Goal: Task Accomplishment & Management: Manage account settings

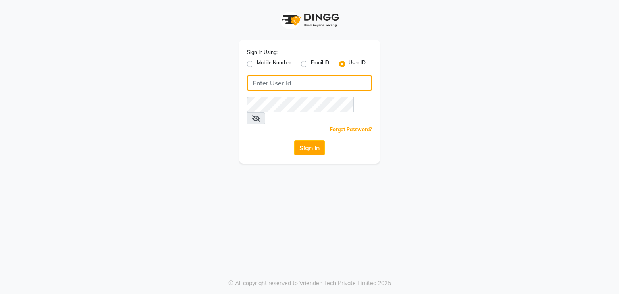
click at [296, 76] on input "Username" at bounding box center [309, 82] width 125 height 15
type input "mksmilagro"
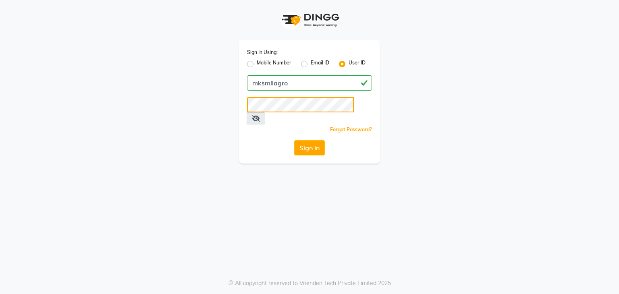
click at [294, 140] on button "Sign In" at bounding box center [309, 147] width 31 height 15
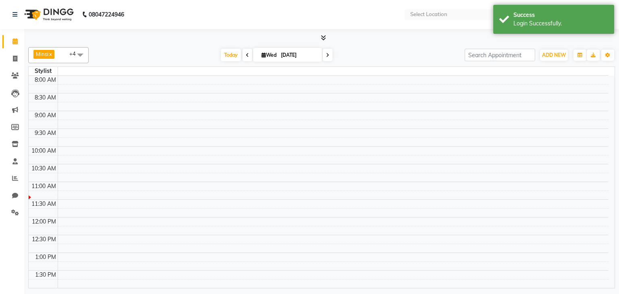
select select "en"
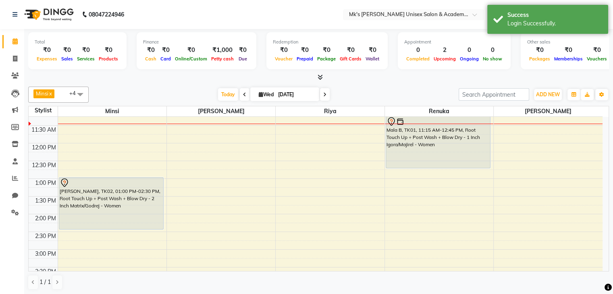
scroll to position [83, 0]
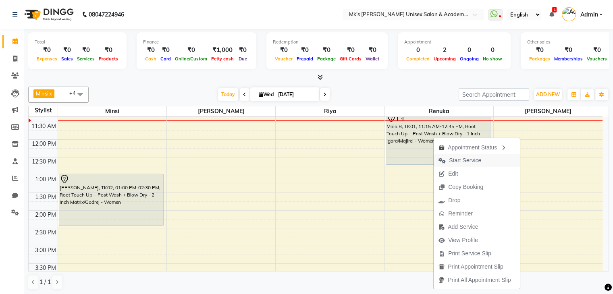
click at [461, 161] on span "Start Service" at bounding box center [465, 160] width 32 height 8
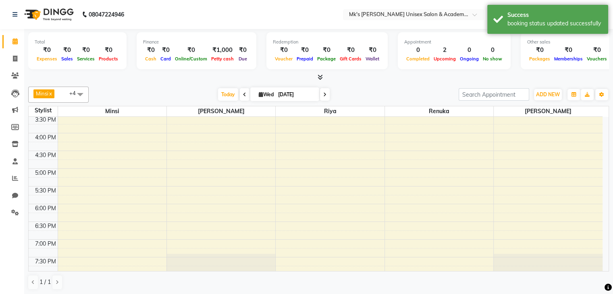
scroll to position [0, 0]
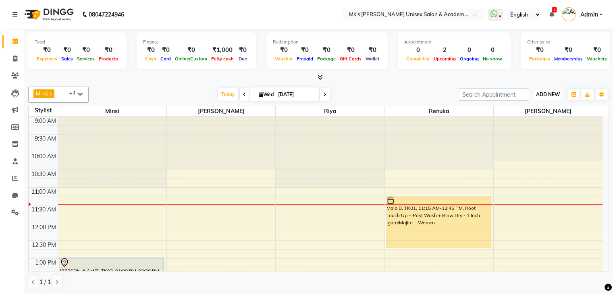
click at [543, 89] on button "ADD NEW Toggle Dropdown" at bounding box center [548, 94] width 28 height 11
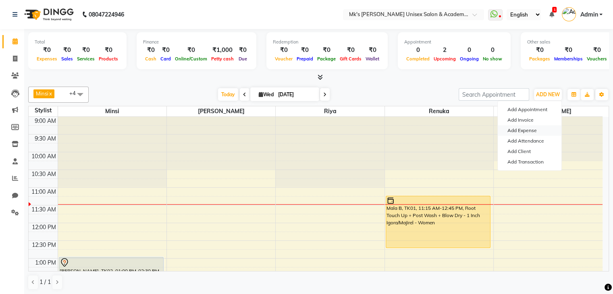
click at [524, 131] on link "Add Expense" at bounding box center [529, 130] width 64 height 10
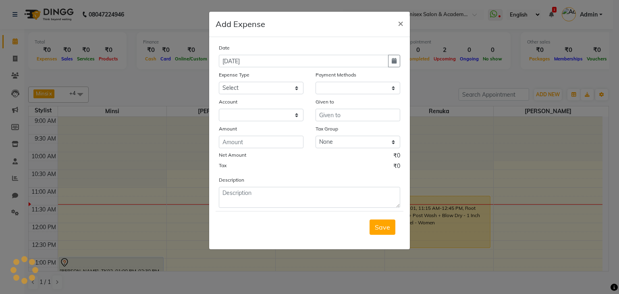
select select "1"
select select "2951"
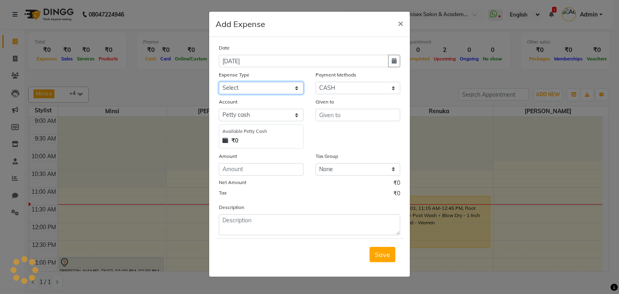
click at [238, 89] on select "Select Advance Salary Bank charges Car maintenance Cash transfer to bank Cash t…" at bounding box center [261, 88] width 85 height 12
select select "22889"
click at [219, 83] on select "Select Advance Salary Bank charges Car maintenance Cash transfer to bank Cash t…" at bounding box center [261, 88] width 85 height 12
click at [335, 82] on div "Payment Methods" at bounding box center [357, 75] width 85 height 11
click at [335, 88] on select "Select Bank GPay Prepaid Points PhonePe CASH Credit Card CARD Debit Card Master…" at bounding box center [357, 88] width 85 height 12
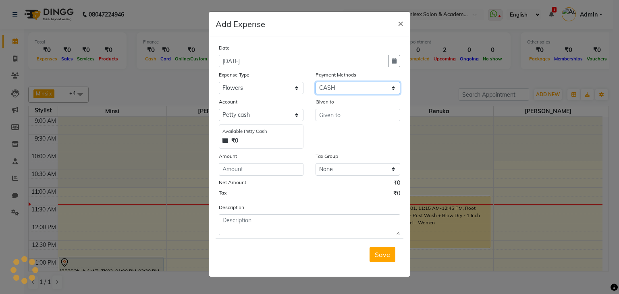
select select "5"
click at [315, 83] on select "Select Bank GPay Prepaid Points PhonePe CASH Credit Card CARD Debit Card Master…" at bounding box center [357, 88] width 85 height 12
select select "2952"
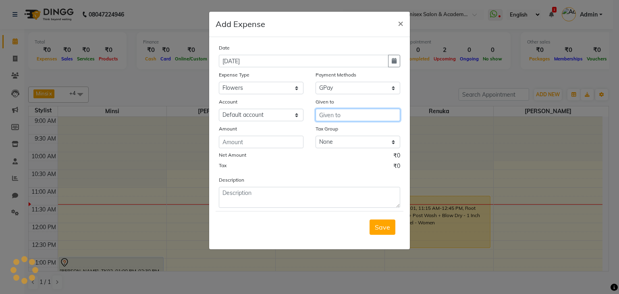
click at [343, 118] on input "text" at bounding box center [357, 115] width 85 height 12
type input "Ashwini"
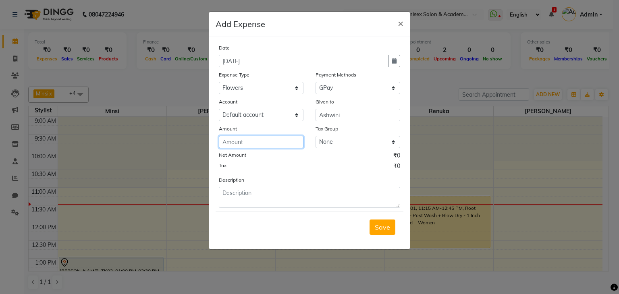
click at [245, 143] on input "number" at bounding box center [261, 142] width 85 height 12
type input "85"
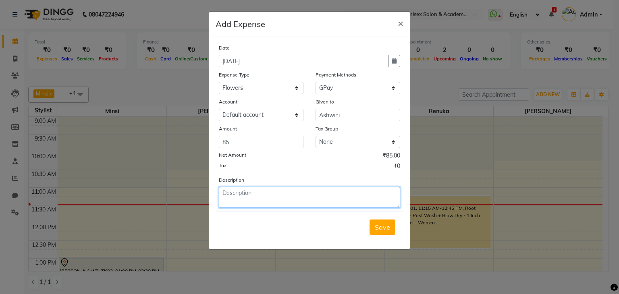
click at [243, 194] on textarea at bounding box center [309, 197] width 181 height 21
type textarea "flowers and dhurva"
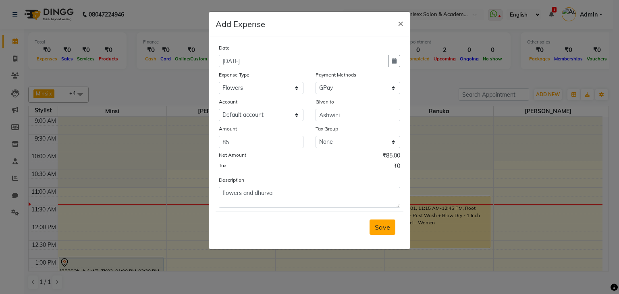
click at [386, 231] on span "Save" at bounding box center [382, 227] width 15 height 8
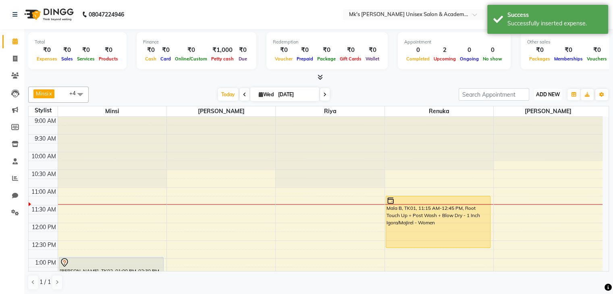
click at [546, 93] on span "ADD NEW" at bounding box center [548, 94] width 24 height 6
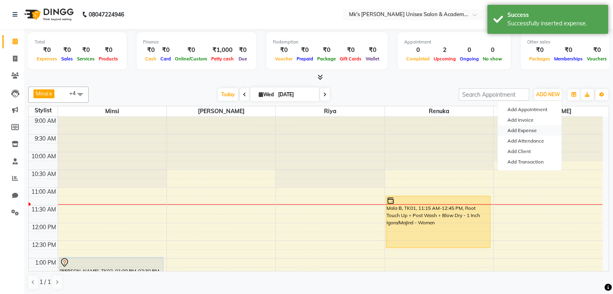
click at [532, 129] on link "Add Expense" at bounding box center [529, 130] width 64 height 10
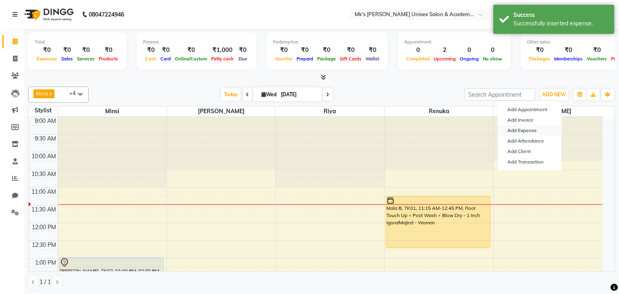
select select "1"
select select "2951"
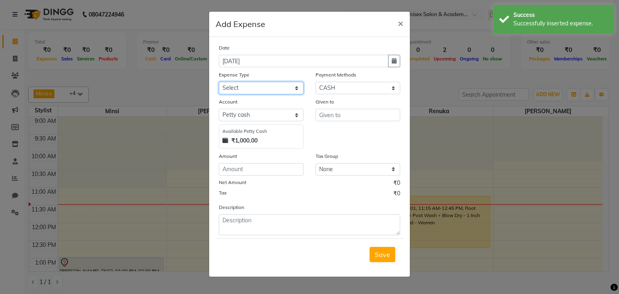
click at [243, 91] on select "Select Advance Salary Bank charges Car maintenance Cash transfer to bank Cash t…" at bounding box center [261, 88] width 85 height 12
select select "20184"
click at [219, 83] on select "Select Advance Salary Bank charges Car maintenance Cash transfer to bank Cash t…" at bounding box center [261, 88] width 85 height 12
click at [334, 85] on select "Select Bank GPay Prepaid Points PhonePe CASH Credit Card CARD Debit Card Master…" at bounding box center [357, 88] width 85 height 12
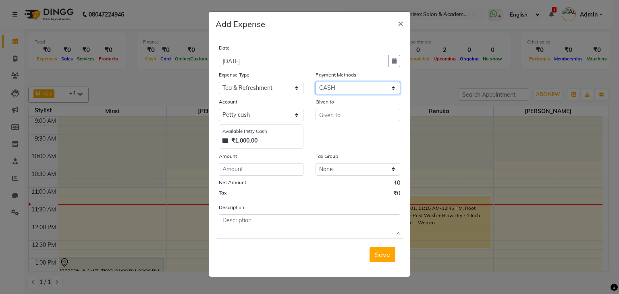
click at [334, 85] on select "Select Bank GPay Prepaid Points PhonePe CASH Credit Card CARD Debit Card Master…" at bounding box center [357, 88] width 85 height 12
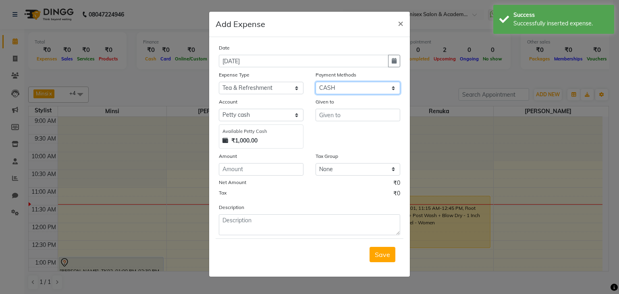
click at [334, 85] on select "Select Bank GPay Prepaid Points PhonePe CASH Credit Card CARD Debit Card Master…" at bounding box center [357, 88] width 85 height 12
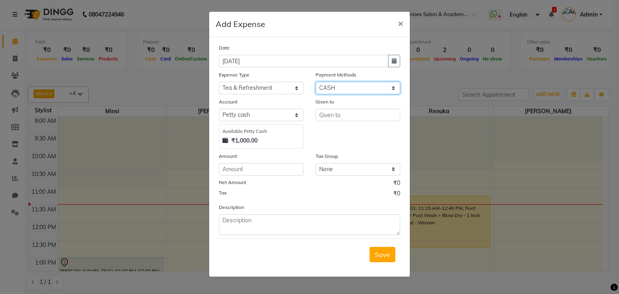
select select "5"
click at [315, 83] on select "Select Bank GPay Prepaid Points PhonePe CASH Credit Card CARD Debit Card Master…" at bounding box center [357, 88] width 85 height 12
select select "2952"
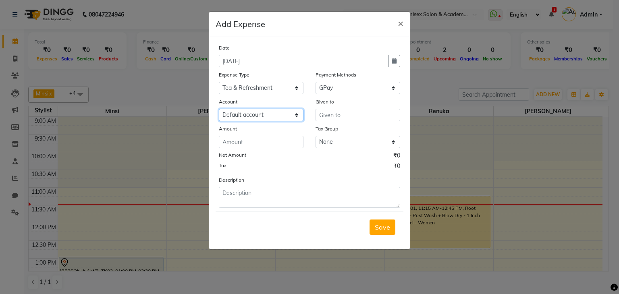
click at [234, 115] on select "Select Default account" at bounding box center [261, 115] width 85 height 12
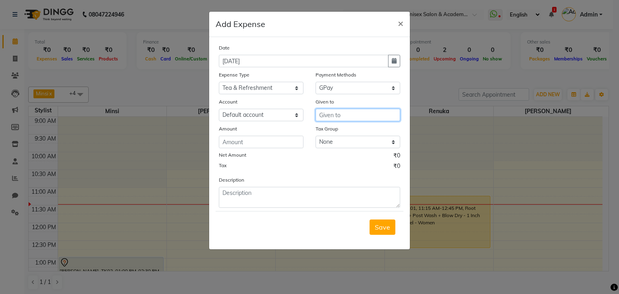
click at [332, 115] on input "text" at bounding box center [357, 115] width 85 height 12
type input "Sukhiya"
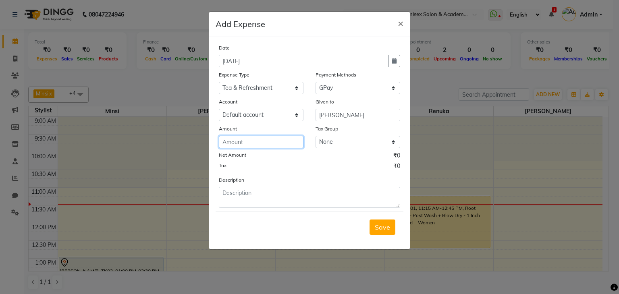
click at [247, 144] on input "number" at bounding box center [261, 142] width 85 height 12
type input "150"
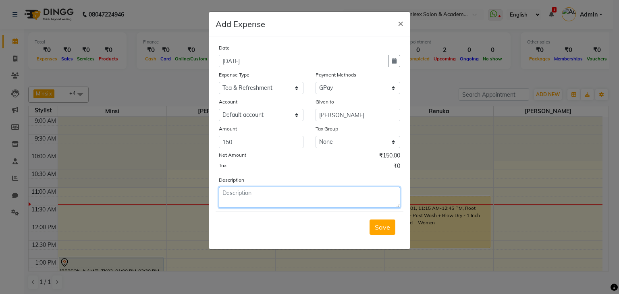
click at [252, 191] on textarea at bounding box center [309, 197] width 181 height 21
type textarea "Bappa Sweets"
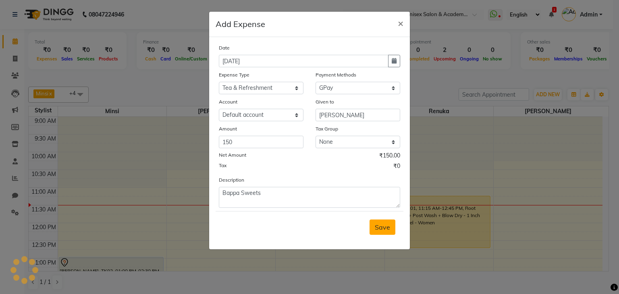
click at [379, 228] on span "Save" at bounding box center [382, 227] width 15 height 8
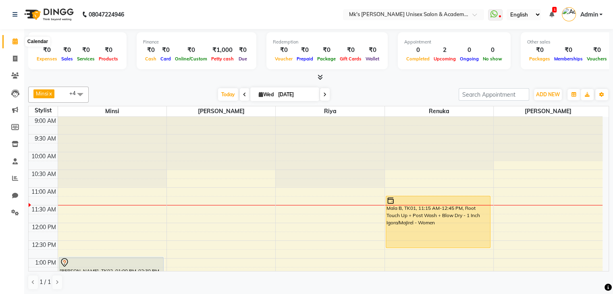
click at [17, 39] on icon at bounding box center [14, 41] width 5 height 6
click at [321, 80] on span at bounding box center [318, 77] width 8 height 8
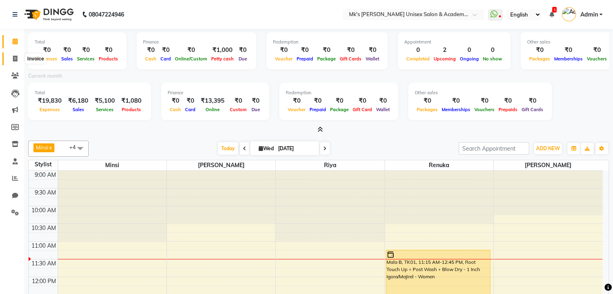
click at [15, 60] on icon at bounding box center [15, 59] width 4 height 6
select select "service"
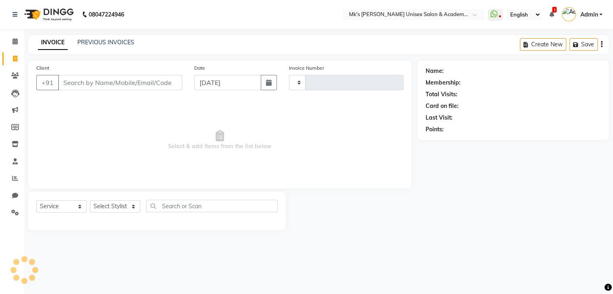
type input "0711"
select select "6031"
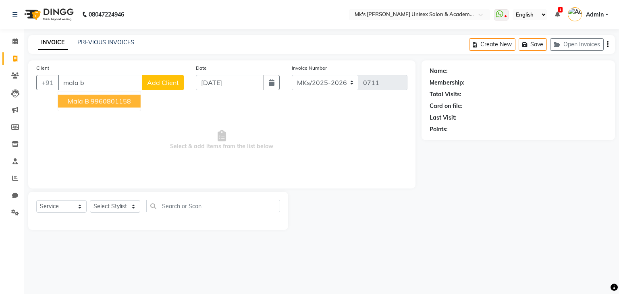
click at [120, 101] on ngb-highlight "9960801158" at bounding box center [111, 101] width 40 height 8
type input "9960801158"
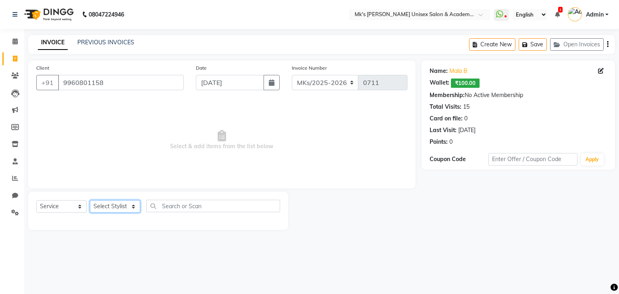
click at [110, 206] on select "Select Stylist Ketan Minsi Renuka Riya Sandhaya Santoshi" at bounding box center [115, 206] width 50 height 12
click at [116, 203] on select "Select Stylist Ketan Minsi Renuka Riya Sandhaya Santoshi" at bounding box center [115, 206] width 50 height 12
select select "21738"
click at [90, 201] on select "Select Stylist Ketan Minsi Renuka Riya Sandhaya Santoshi" at bounding box center [115, 206] width 50 height 12
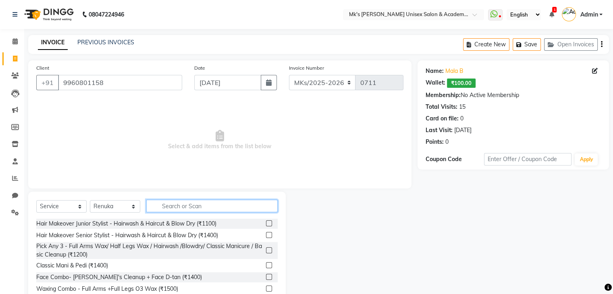
click at [204, 202] on input "text" at bounding box center [211, 206] width 131 height 12
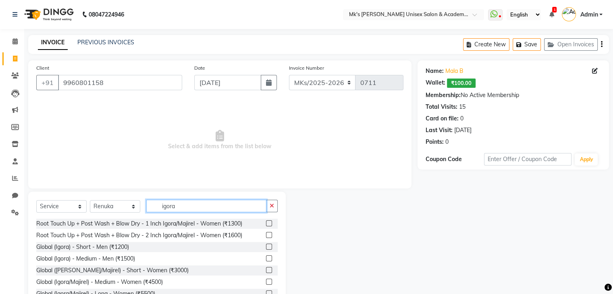
type input "igora"
click at [266, 224] on label at bounding box center [269, 223] width 6 height 6
click at [266, 224] on input "checkbox" at bounding box center [268, 223] width 5 height 5
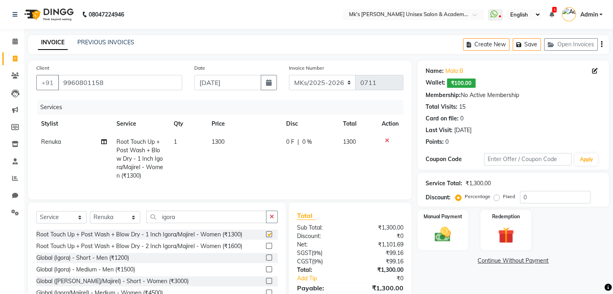
checkbox input "false"
click at [527, 41] on button "Save" at bounding box center [526, 44] width 28 height 12
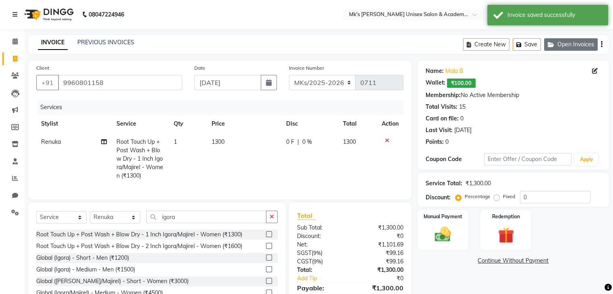
click at [571, 42] on button "Open Invoices" at bounding box center [571, 44] width 54 height 12
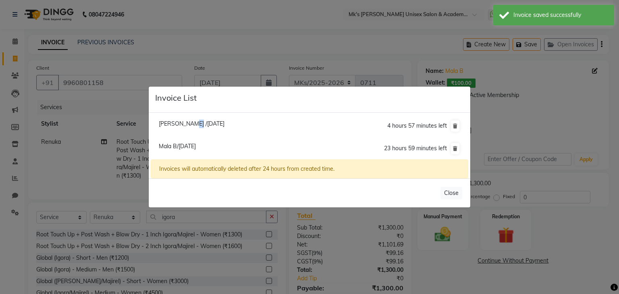
drag, startPoint x: 188, startPoint y: 118, endPoint x: 193, endPoint y: 122, distance: 6.9
click at [193, 122] on li "Yashashree /02 September 2025 4 hours 57 minutes left" at bounding box center [309, 126] width 317 height 23
click at [193, 122] on span "Yashashree /02 September 2025" at bounding box center [192, 123] width 66 height 7
type input "9137280727"
type input "02-09-2025"
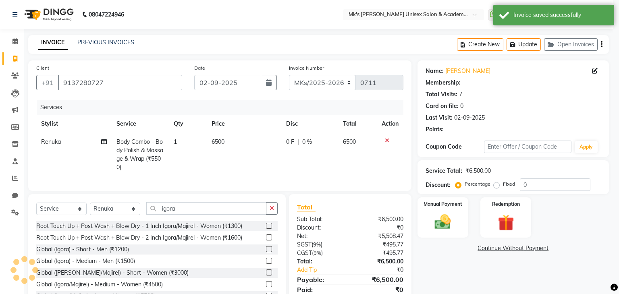
select select "1: Object"
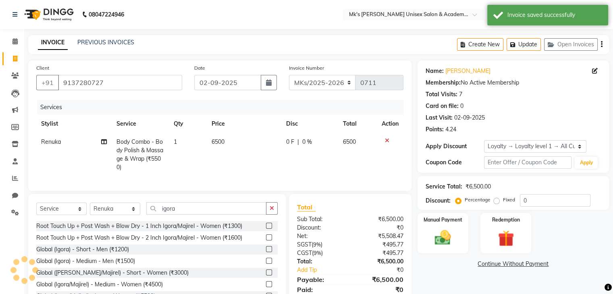
select select
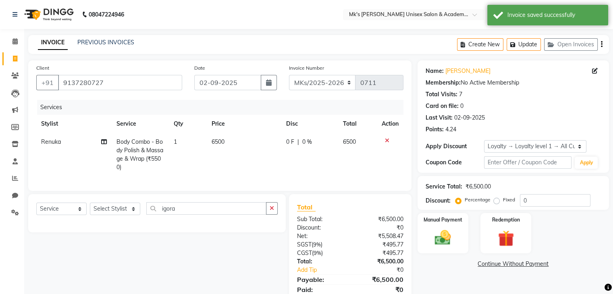
click at [294, 134] on td "0 F | 0 %" at bounding box center [309, 155] width 57 height 44
select select "21738"
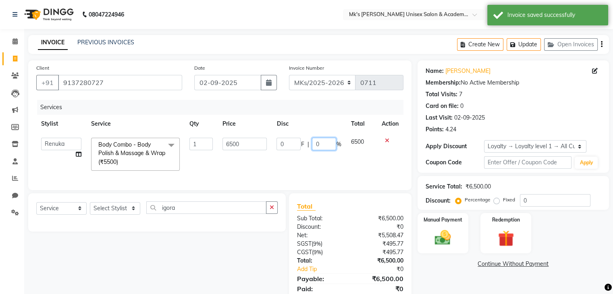
click at [312, 144] on input "0" at bounding box center [324, 144] width 24 height 12
type input "15"
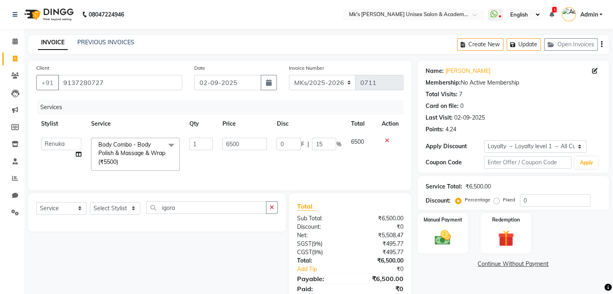
click at [329, 160] on td "0 F | 15 %" at bounding box center [309, 154] width 74 height 43
select select "21738"
click at [514, 44] on icon "button" at bounding box center [514, 45] width 8 height 6
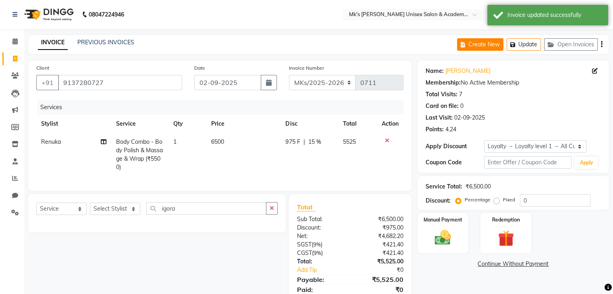
click at [462, 44] on icon "button" at bounding box center [464, 45] width 8 height 6
select select "service"
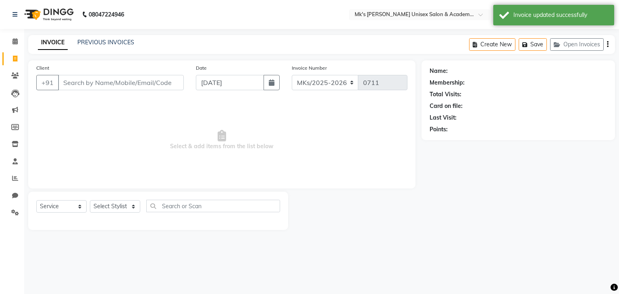
click at [77, 88] on input "Client" at bounding box center [121, 82] width 126 height 15
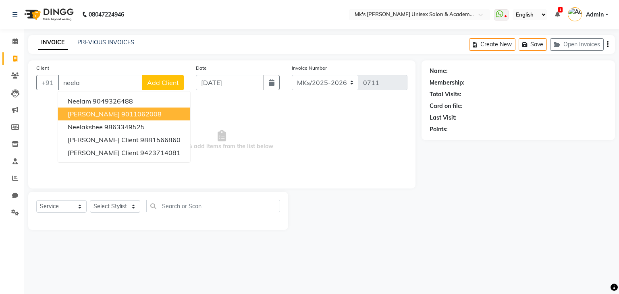
click at [96, 114] on span "[PERSON_NAME]" at bounding box center [94, 114] width 52 height 8
type input "9011062008"
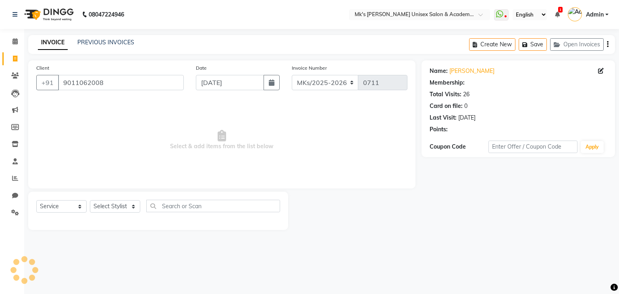
select select "1: Object"
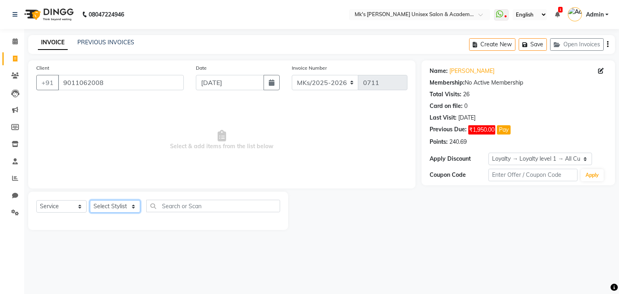
click at [119, 206] on select "Select Stylist Ketan Minsi Renuka Riya Sandhaya Santoshi" at bounding box center [115, 206] width 50 height 12
click at [90, 201] on select "Select Stylist Ketan Minsi Renuka Riya Sandhaya Santoshi" at bounding box center [115, 206] width 50 height 12
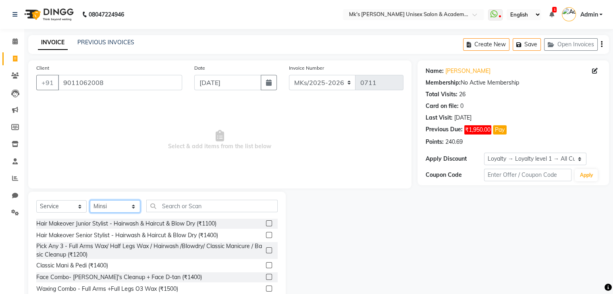
click at [128, 202] on select "Select Stylist Ketan Minsi Renuka Riya Sandhaya Santoshi" at bounding box center [115, 206] width 50 height 12
select select "21738"
click at [90, 201] on select "Select Stylist Ketan Minsi Renuka Riya Sandhaya Santoshi" at bounding box center [115, 206] width 50 height 12
click at [122, 250] on div "Pick Any 3 - Full Arms Wax/ Half Legs Wax / Hairwash /Blowdry/ Classic Manicure…" at bounding box center [149, 250] width 226 height 17
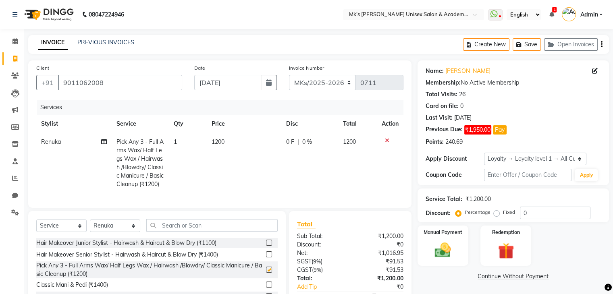
checkbox input "false"
click at [387, 139] on icon at bounding box center [387, 141] width 4 height 6
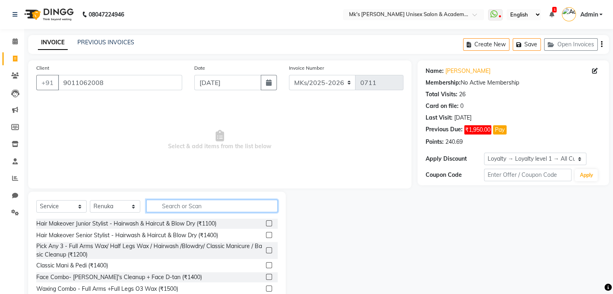
click at [176, 202] on input "text" at bounding box center [211, 206] width 131 height 12
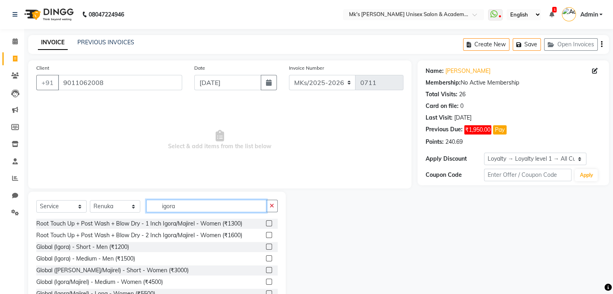
click at [166, 205] on input "igora" at bounding box center [206, 206] width 120 height 12
click at [166, 205] on input "a" at bounding box center [206, 206] width 120 height 12
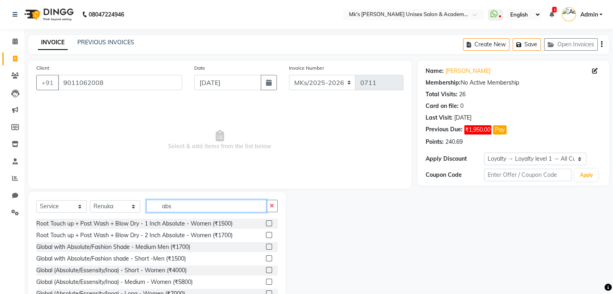
type input "abs"
click at [266, 225] on label at bounding box center [269, 223] width 6 height 6
click at [266, 225] on input "checkbox" at bounding box center [268, 223] width 5 height 5
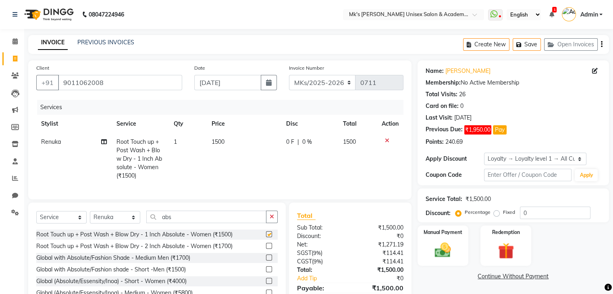
checkbox input "false"
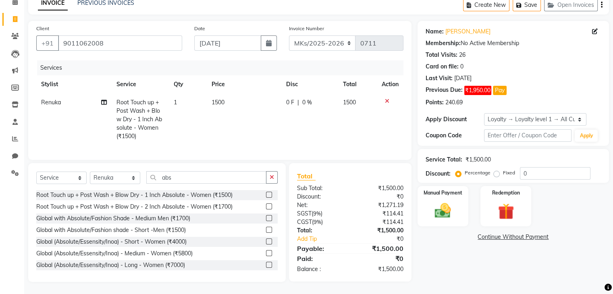
scroll to position [46, 0]
click at [530, 4] on button "Save" at bounding box center [526, 5] width 28 height 12
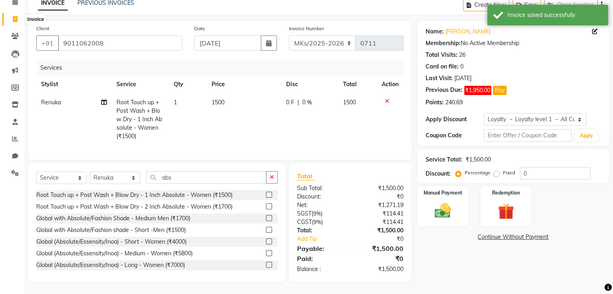
click at [12, 15] on span at bounding box center [15, 19] width 14 height 9
select select "service"
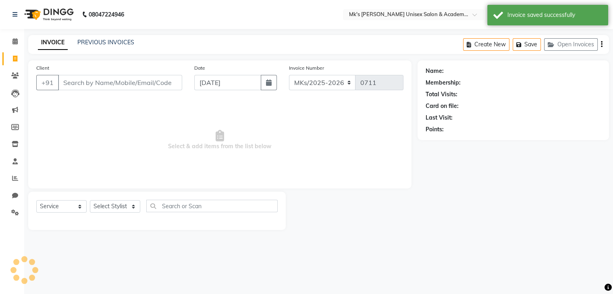
scroll to position [0, 0]
click at [17, 35] on link "Calendar" at bounding box center [11, 41] width 19 height 13
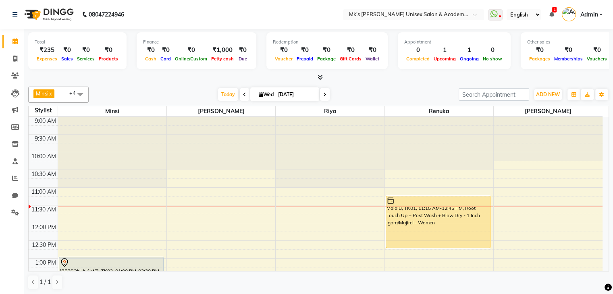
click at [551, 17] on icon at bounding box center [551, 15] width 5 height 6
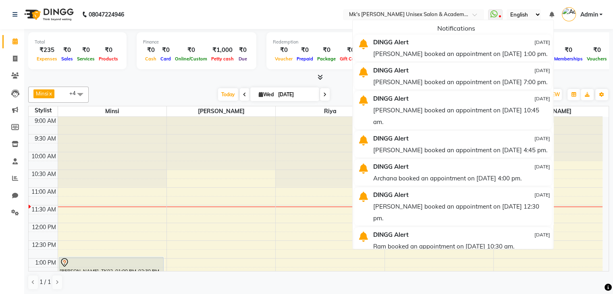
click at [139, 85] on div "Minsi x Sandhaya x Riya x Renuka x Santoshi x +4 UnSelect All Minsi Sandhaya Ri…" at bounding box center [318, 188] width 580 height 210
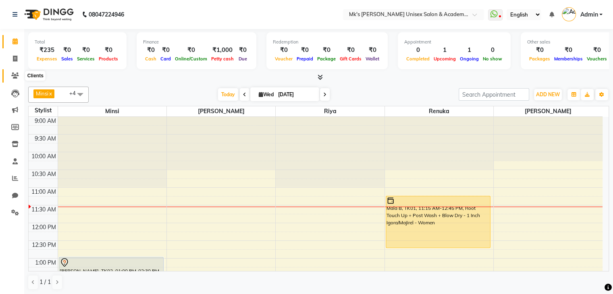
click at [20, 79] on span at bounding box center [15, 75] width 14 height 9
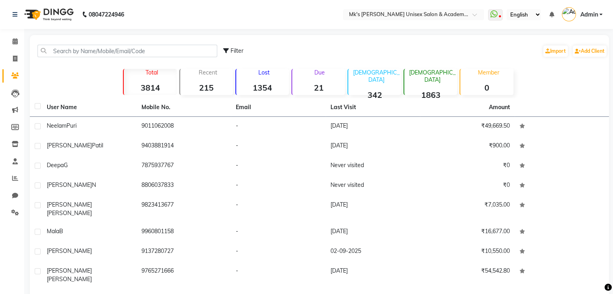
click at [316, 92] on strong "21" at bounding box center [318, 88] width 53 height 10
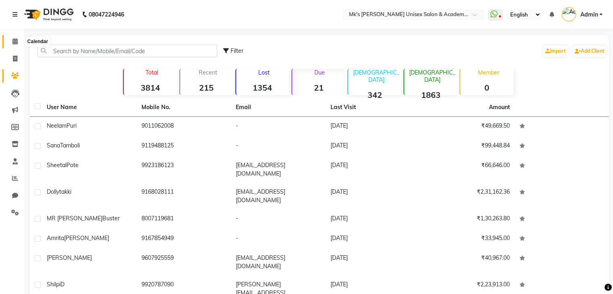
click at [15, 42] on icon at bounding box center [14, 41] width 5 height 6
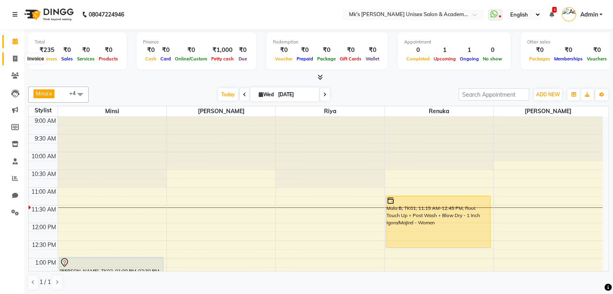
click at [16, 58] on icon at bounding box center [15, 59] width 4 height 6
select select "service"
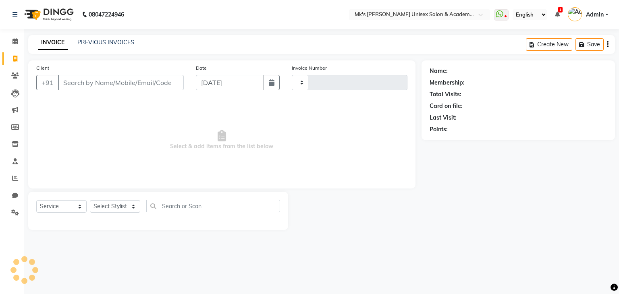
type input "0711"
select select "6031"
click at [21, 44] on span at bounding box center [15, 41] width 14 height 9
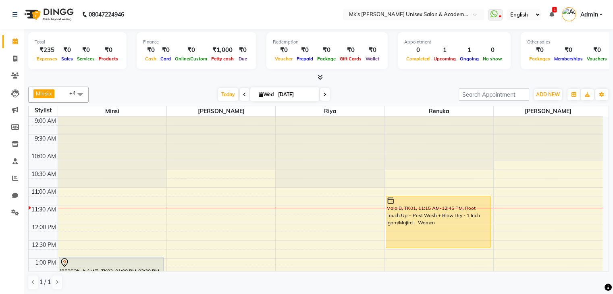
click at [321, 80] on icon at bounding box center [319, 77] width 5 height 6
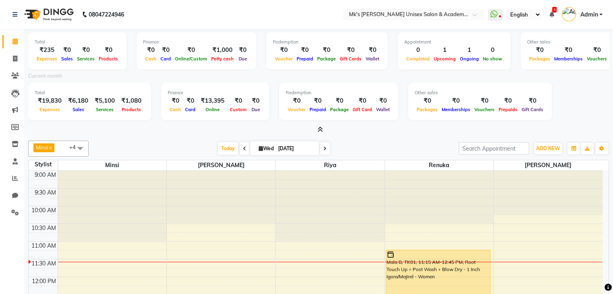
click at [321, 128] on icon at bounding box center [319, 129] width 5 height 6
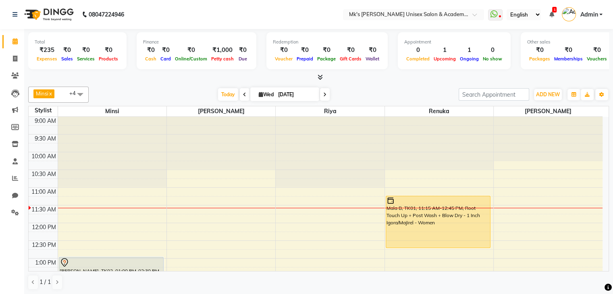
click at [555, 7] on span "1" at bounding box center [554, 10] width 4 height 6
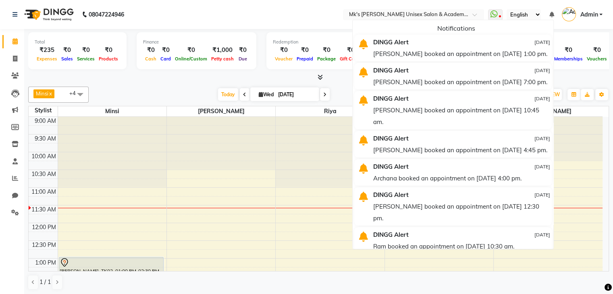
click at [259, 75] on div at bounding box center [318, 77] width 580 height 8
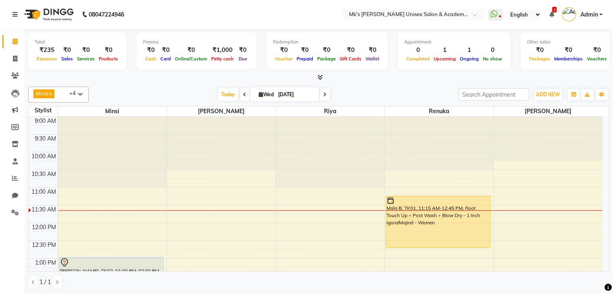
click at [321, 75] on icon at bounding box center [319, 77] width 5 height 6
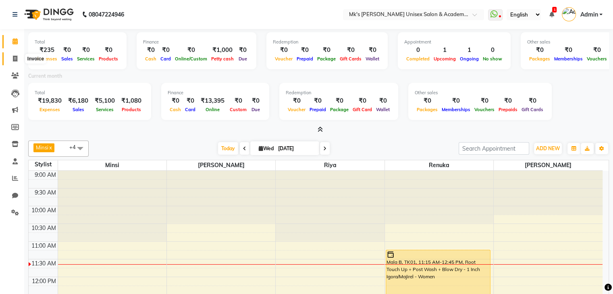
click at [19, 57] on span at bounding box center [15, 58] width 14 height 9
select select "service"
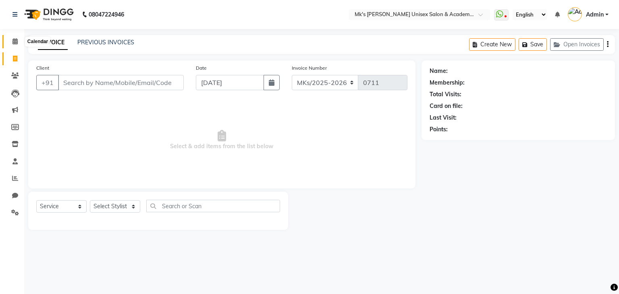
click at [17, 44] on icon at bounding box center [14, 41] width 5 height 6
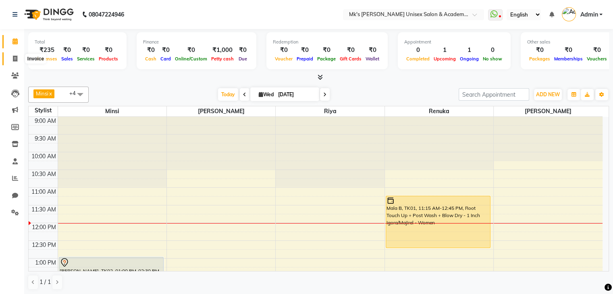
click at [16, 54] on span at bounding box center [15, 58] width 14 height 9
select select "service"
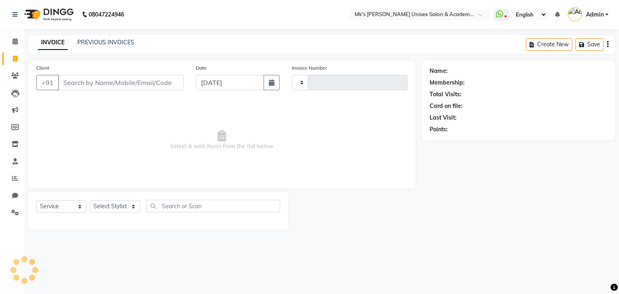
type input "0711"
select select "6031"
click at [16, 47] on link "Calendar" at bounding box center [11, 41] width 19 height 13
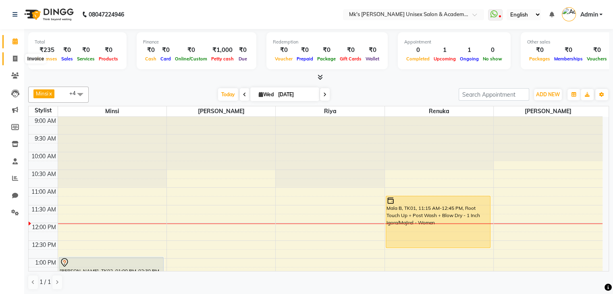
click at [20, 60] on span at bounding box center [15, 58] width 14 height 9
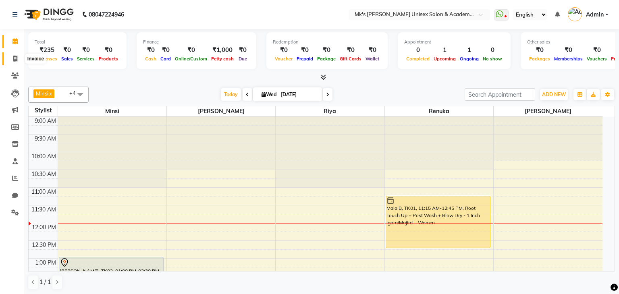
select select "service"
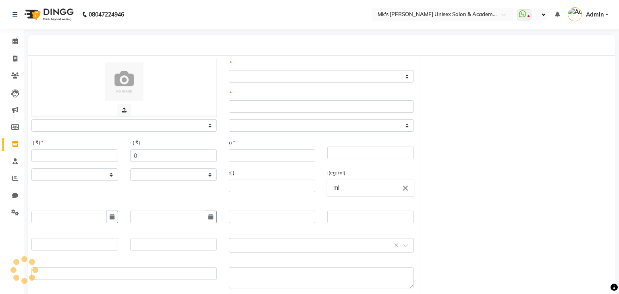
select select "true"
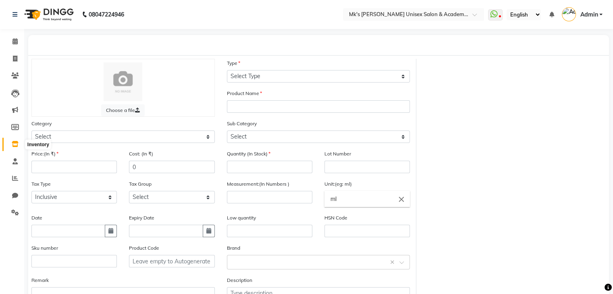
click at [13, 141] on span at bounding box center [15, 144] width 14 height 9
select select
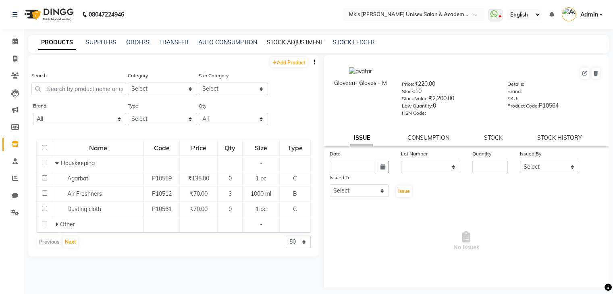
click at [316, 42] on link "STOCK ADJUSTMENT" at bounding box center [295, 42] width 56 height 7
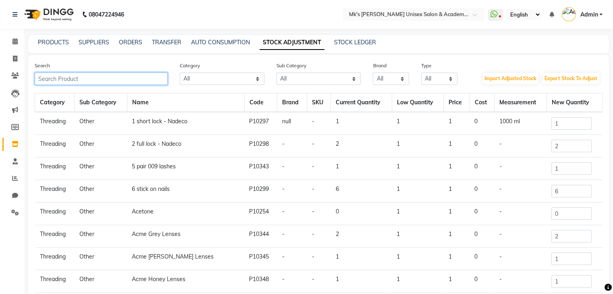
click at [89, 78] on input "text" at bounding box center [101, 79] width 133 height 12
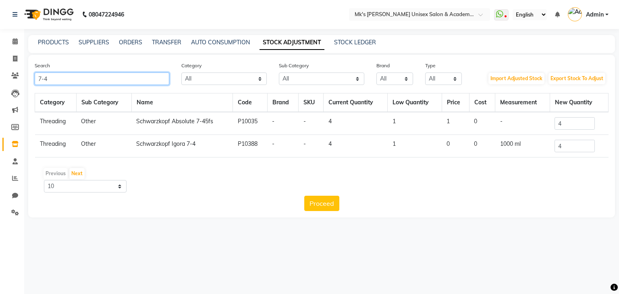
type input "7-4"
click at [573, 144] on input "4" at bounding box center [574, 146] width 40 height 12
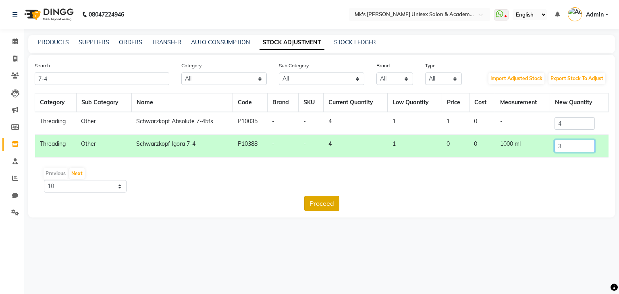
type input "3"
click at [327, 199] on button "Proceed" at bounding box center [321, 203] width 35 height 15
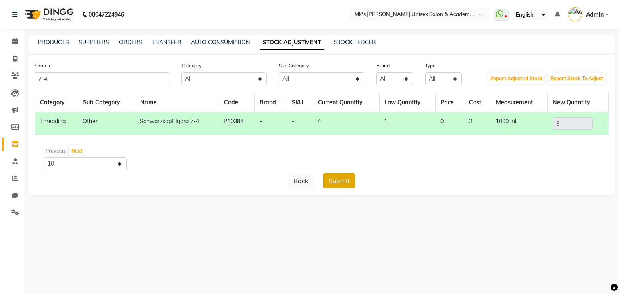
click at [343, 179] on button "Submit" at bounding box center [339, 180] width 32 height 15
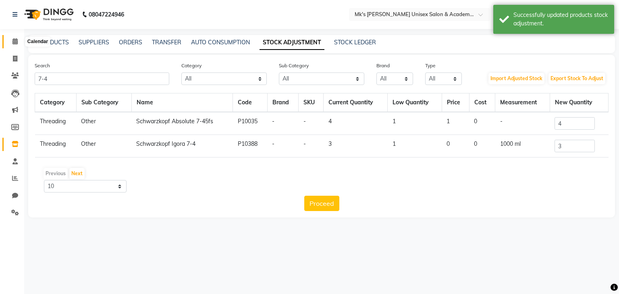
click at [15, 39] on icon at bounding box center [14, 41] width 5 height 6
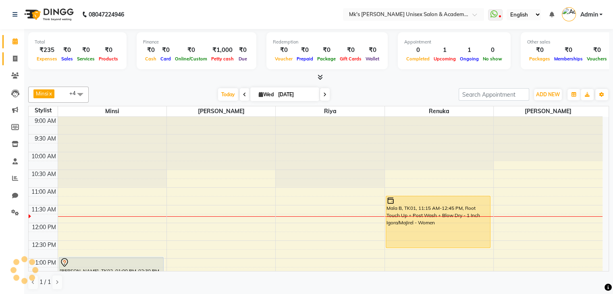
click at [15, 54] on link "Invoice" at bounding box center [11, 58] width 19 height 13
select select "service"
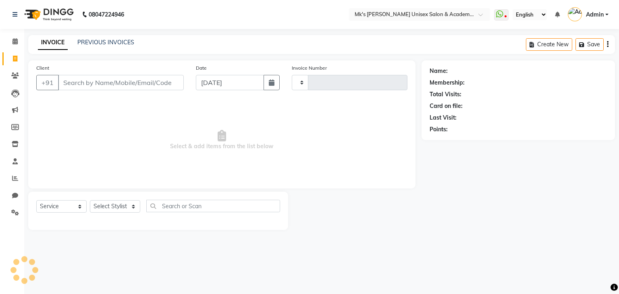
type input "0711"
select select "6031"
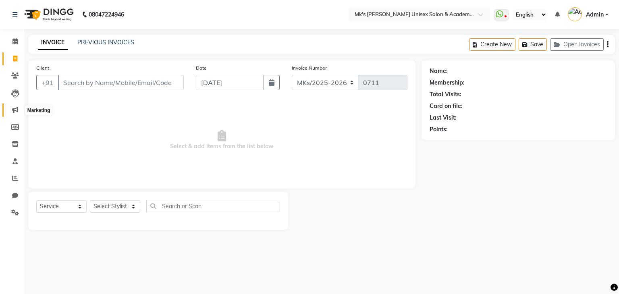
click at [15, 110] on icon at bounding box center [15, 110] width 6 height 6
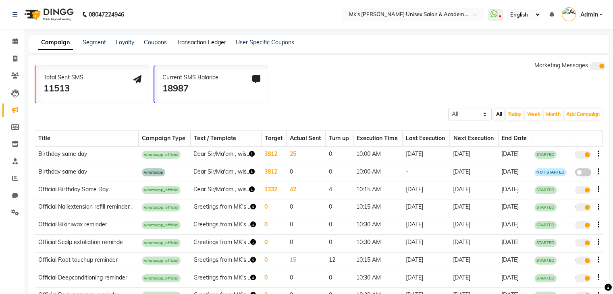
click at [203, 44] on link "Transaction Ledger" at bounding box center [201, 42] width 50 height 7
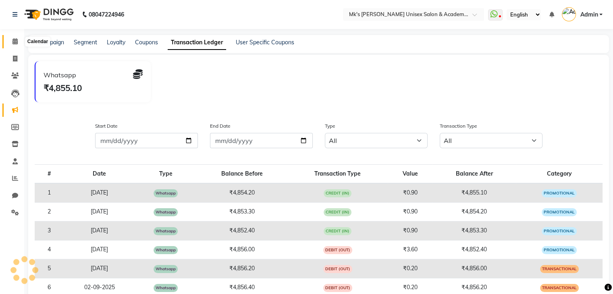
click at [16, 40] on icon at bounding box center [14, 41] width 5 height 6
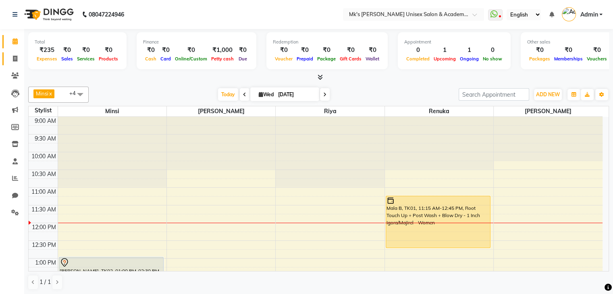
click at [10, 53] on link "Invoice" at bounding box center [11, 58] width 19 height 13
select select "service"
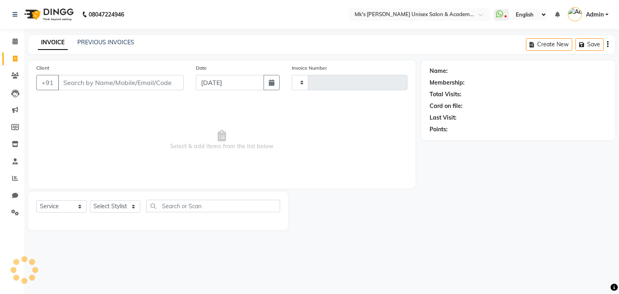
type input "0711"
select select "6031"
click at [119, 43] on link "PREVIOUS INVOICES" at bounding box center [105, 42] width 57 height 7
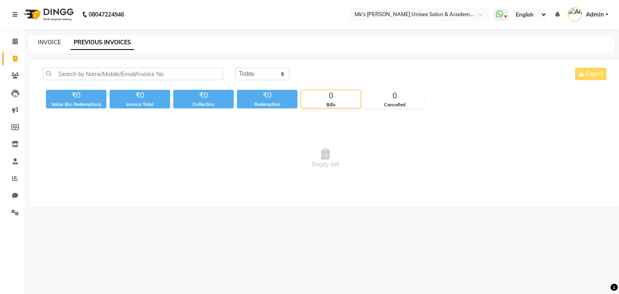
click at [52, 45] on link "INVOICE" at bounding box center [49, 42] width 23 height 7
select select "service"
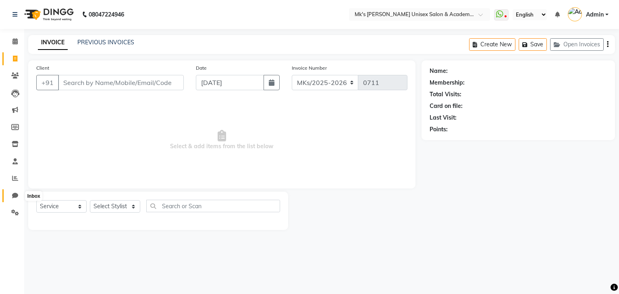
click at [18, 193] on icon at bounding box center [15, 196] width 6 height 6
select select "100"
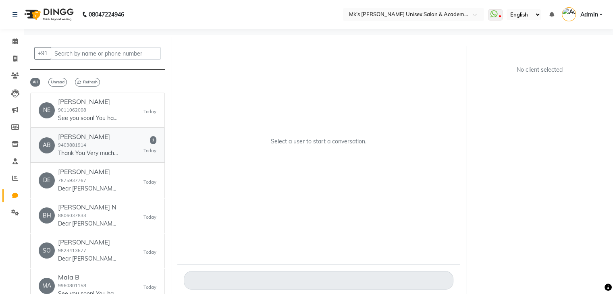
click at [89, 134] on h6 "[PERSON_NAME]" at bounding box center [88, 137] width 60 height 8
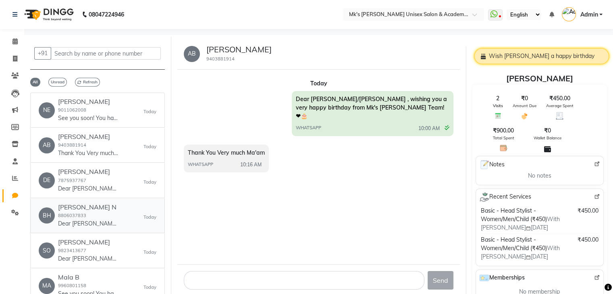
click at [87, 200] on link "BH [PERSON_NAME] N 8806037833 Dear Sir/[PERSON_NAME] , wishing you a very happy…" at bounding box center [97, 216] width 135 height 35
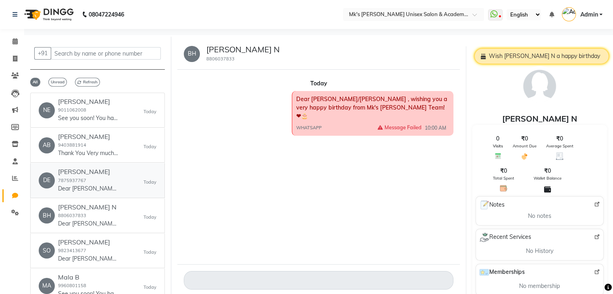
click at [91, 170] on h6 "[PERSON_NAME]" at bounding box center [88, 172] width 60 height 8
click at [95, 146] on div "[PERSON_NAME] 9403881914 Thank You Very much Ma'am" at bounding box center [88, 145] width 60 height 25
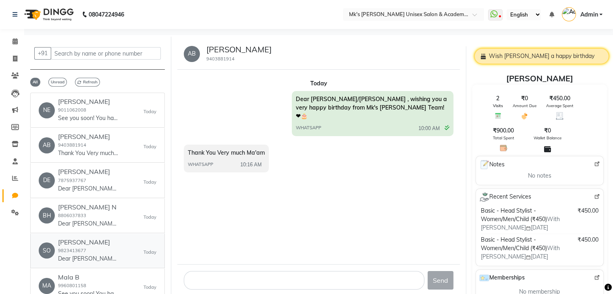
click at [89, 253] on div "[PERSON_NAME] 9823413677 Dear Sir/[PERSON_NAME] , wishing you a very happy birt…" at bounding box center [88, 250] width 60 height 25
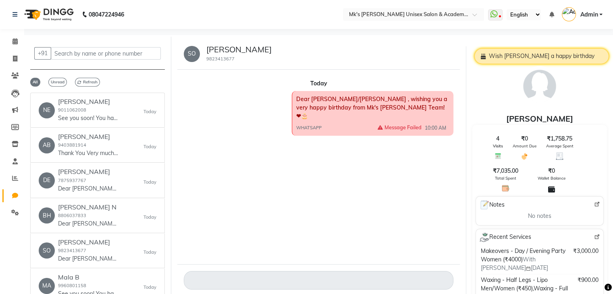
click at [349, 95] on span "Dear [PERSON_NAME]/[PERSON_NAME] , wishing you a very happy birthday from Mk's …" at bounding box center [371, 107] width 151 height 24
drag, startPoint x: 413, startPoint y: 110, endPoint x: 562, endPoint y: 62, distance: 155.9
click at [562, 62] on div "+91 All Unread Refresh NE [PERSON_NAME] 9011062008 See you soon! You have an ap…" at bounding box center [318, 173] width 589 height 277
click at [23, 41] on li "Calendar" at bounding box center [12, 41] width 24 height 17
click at [14, 42] on icon at bounding box center [14, 41] width 5 height 6
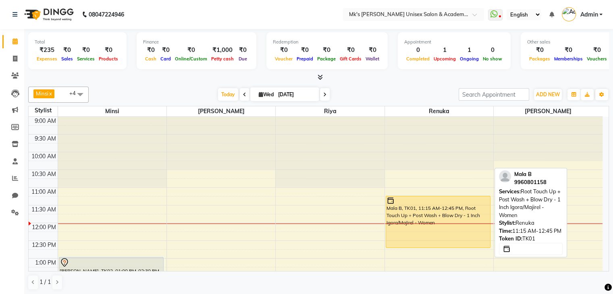
click at [441, 209] on div "Mala B, TK01, 11:15 AM-12:45 PM, Root Touch Up + Post Wash + Blow Dry - 1 Inch …" at bounding box center [438, 222] width 104 height 52
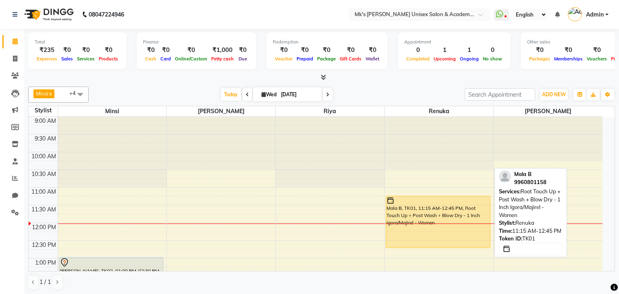
select select "1"
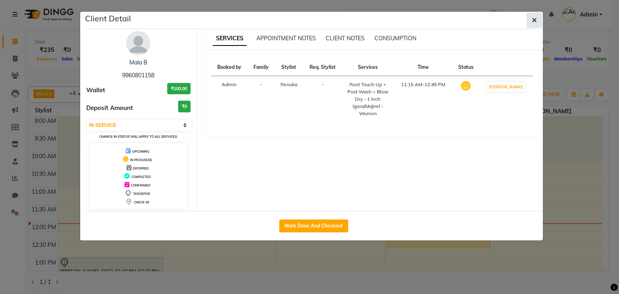
click at [531, 21] on button "button" at bounding box center [533, 19] width 15 height 15
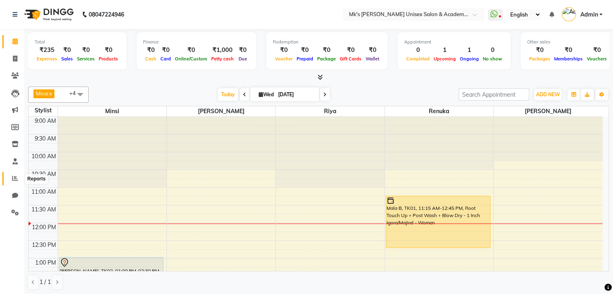
click at [16, 180] on icon at bounding box center [15, 178] width 6 height 6
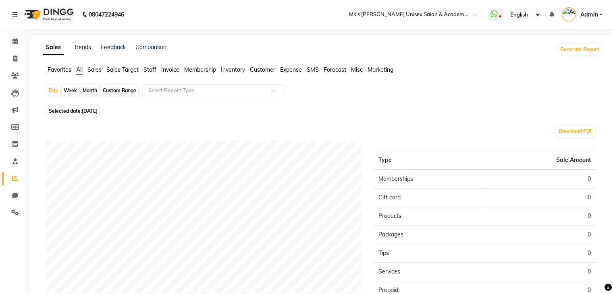
click at [177, 66] on span "Invoice" at bounding box center [170, 69] width 18 height 7
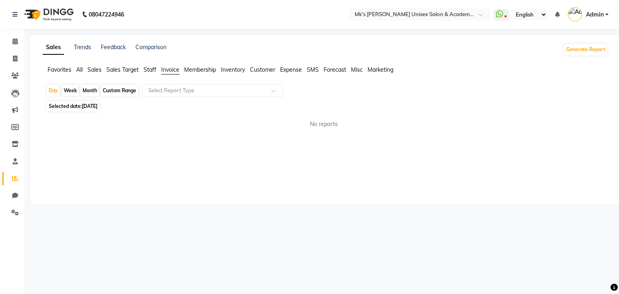
click at [267, 68] on span "Customer" at bounding box center [262, 69] width 25 height 7
